Goal: Task Accomplishment & Management: Use online tool/utility

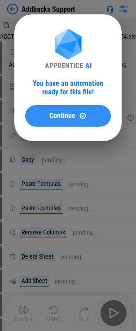
click at [55, 117] on span "Continue" at bounding box center [62, 115] width 26 height 7
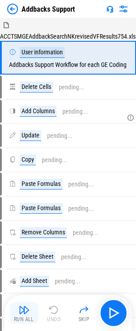
click at [22, 313] on img "button" at bounding box center [24, 310] width 11 height 11
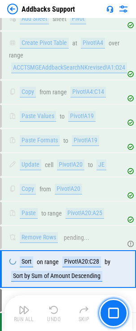
scroll to position [395, 0]
